Goal: Check status

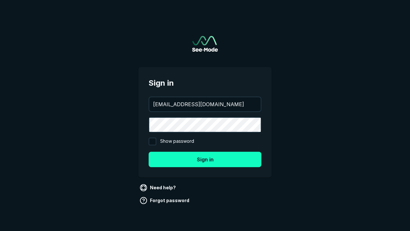
click at [205, 159] on button "Sign in" at bounding box center [205, 159] width 113 height 15
